Goal: Task Accomplishment & Management: Manage account settings

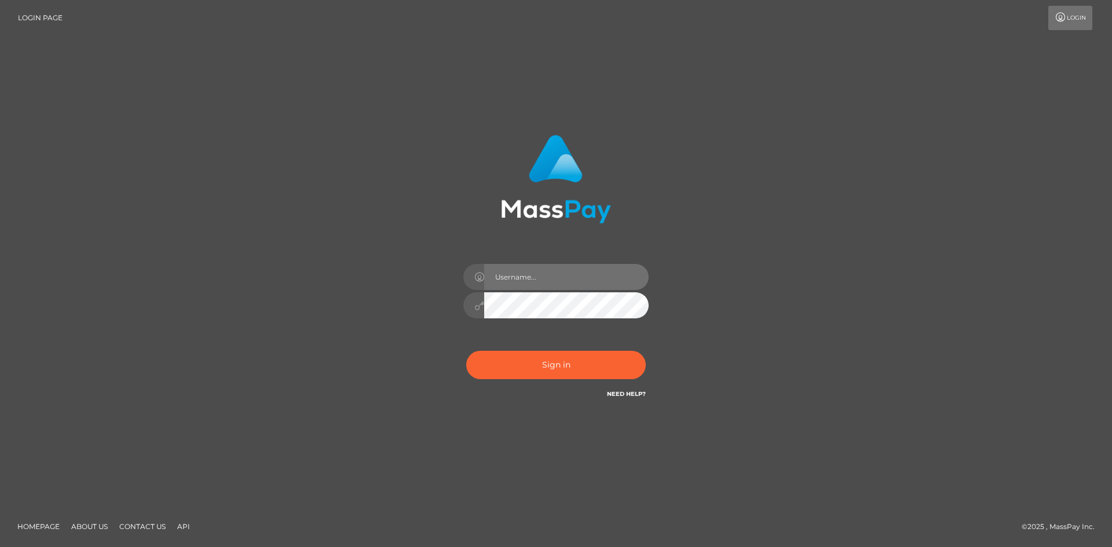
click at [542, 270] on input "text" at bounding box center [566, 277] width 164 height 26
type input "Maia"
click at [745, 339] on div "Maia Sign in" at bounding box center [556, 273] width 660 height 295
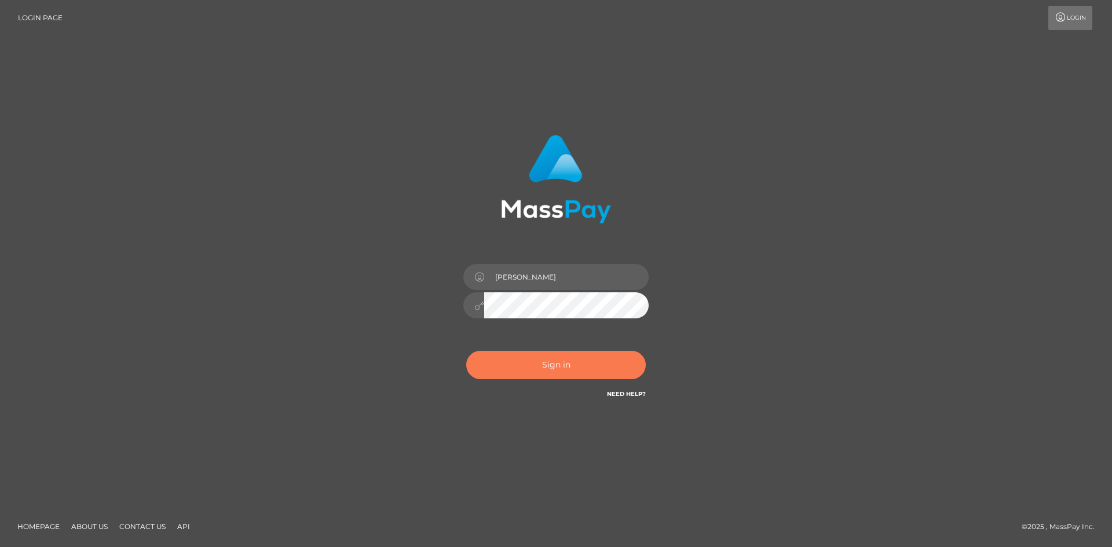
click at [585, 364] on button "Sign in" at bounding box center [555, 365] width 179 height 28
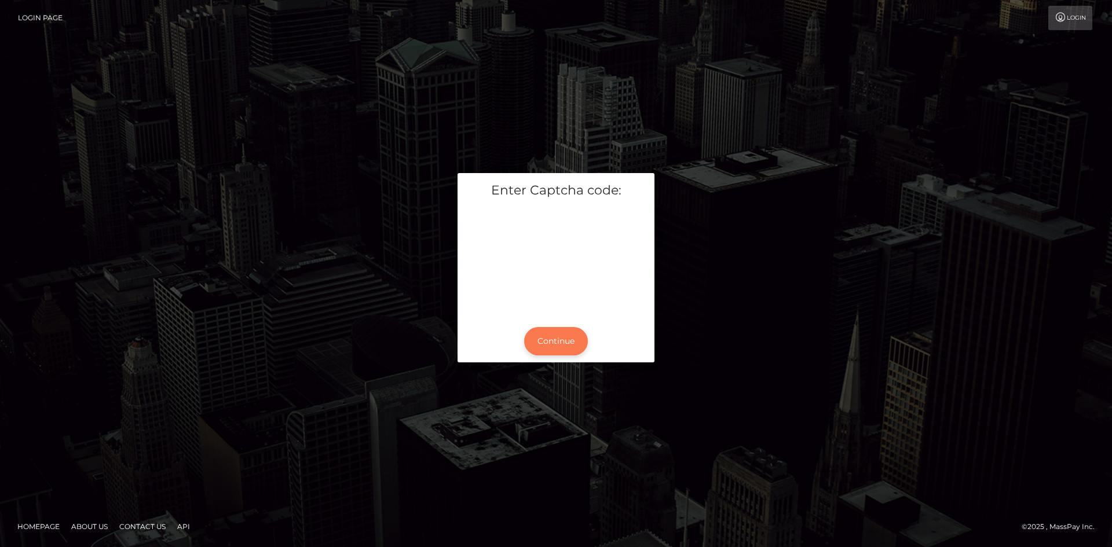
click at [550, 346] on button "Continue" at bounding box center [556, 341] width 64 height 28
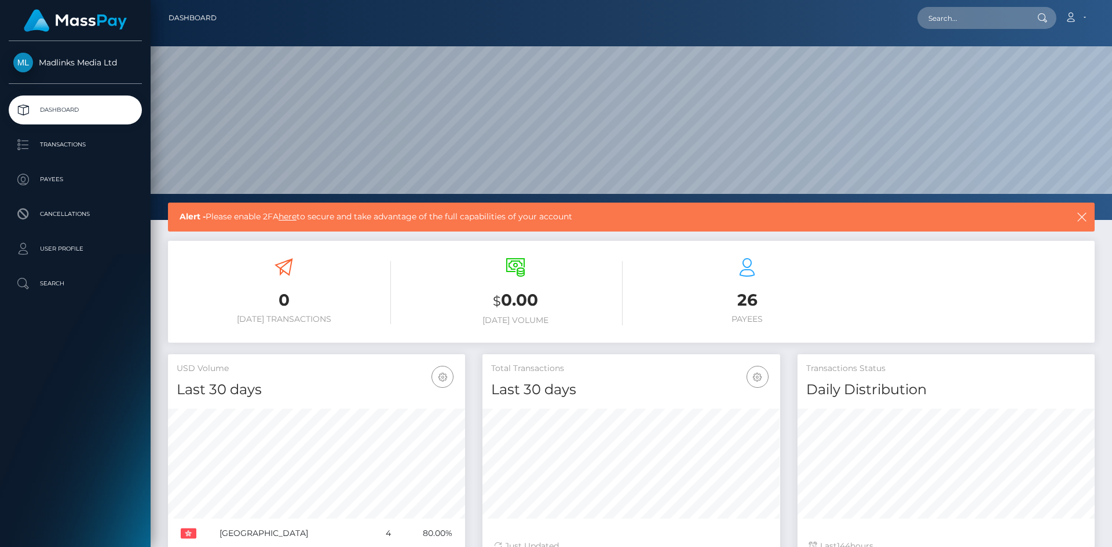
scroll to position [206, 298]
click at [59, 179] on p "Payees" at bounding box center [75, 179] width 124 height 17
